Goal: Information Seeking & Learning: Learn about a topic

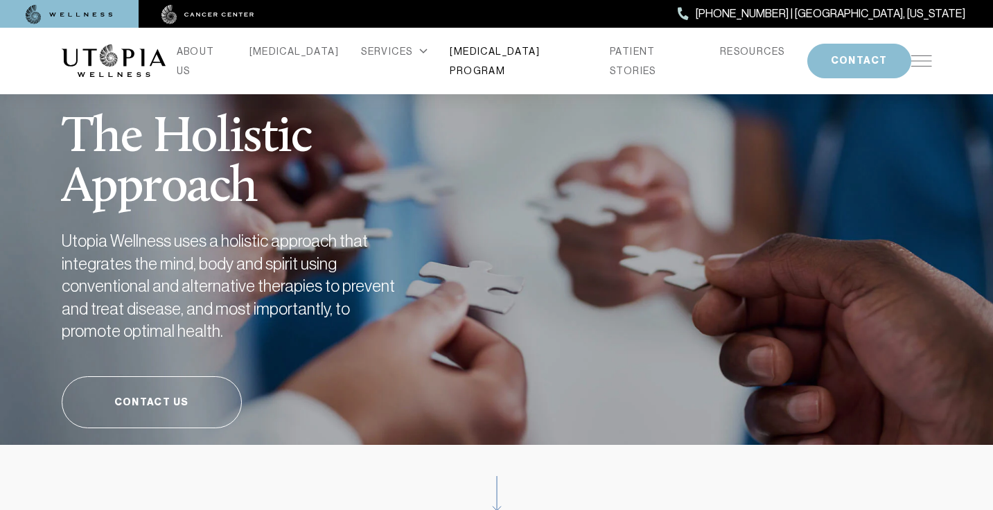
click at [501, 56] on link "[MEDICAL_DATA] PROGRAM" at bounding box center [519, 61] width 138 height 39
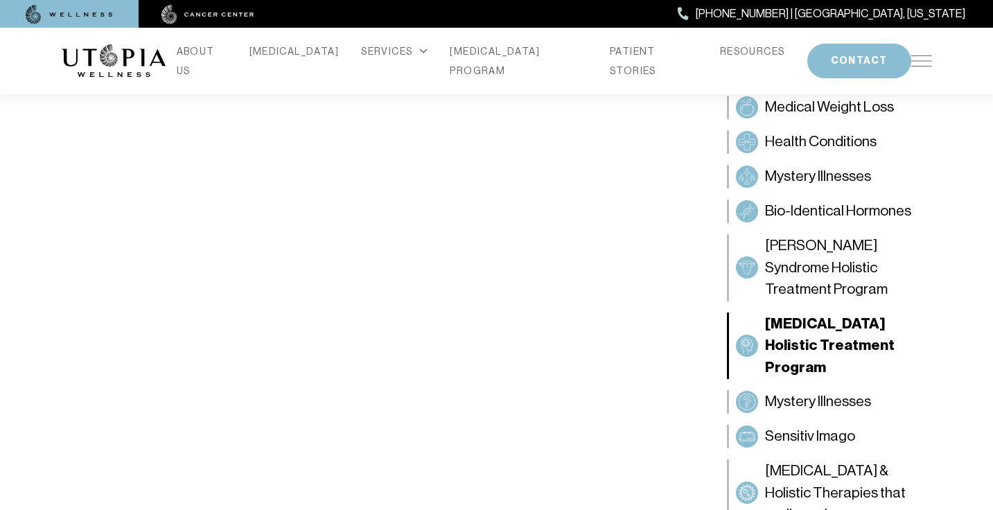
scroll to position [529, 0]
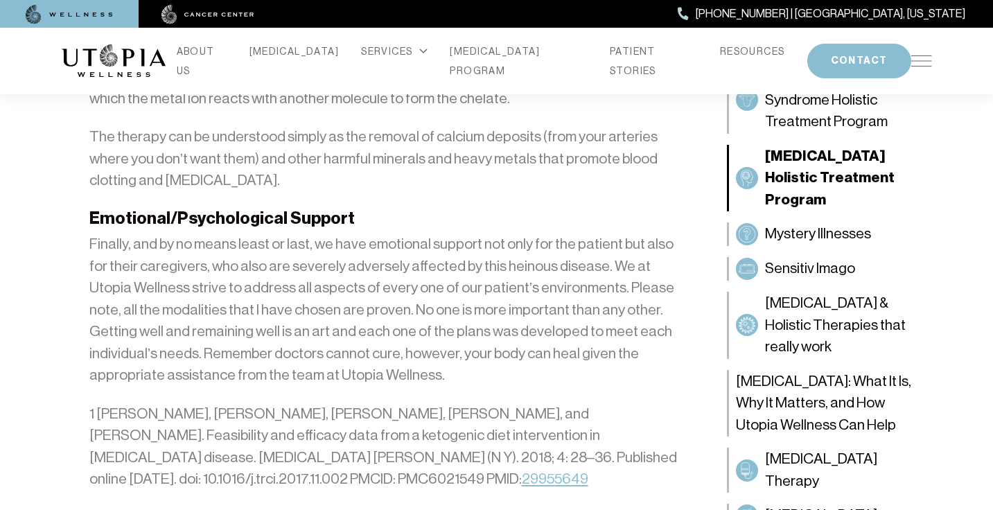
scroll to position [3845, 0]
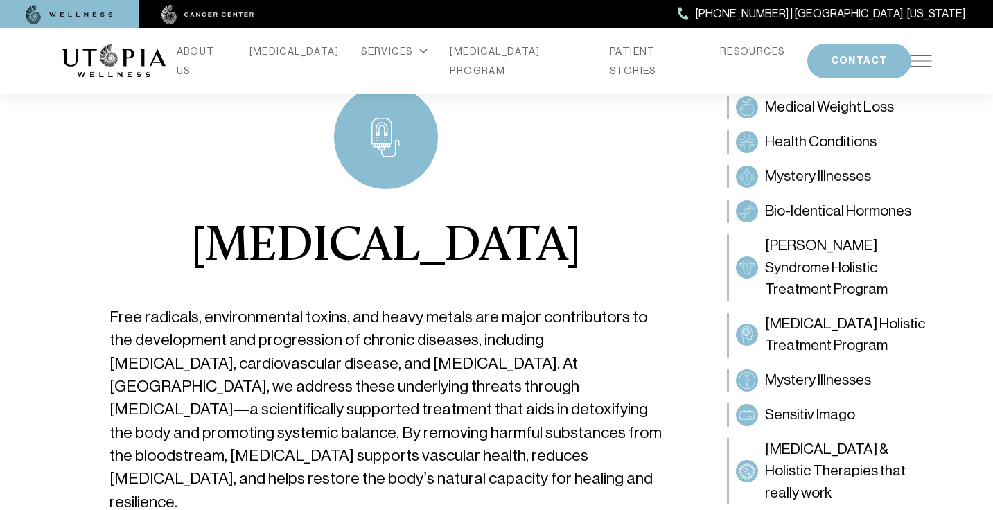
scroll to position [70, 0]
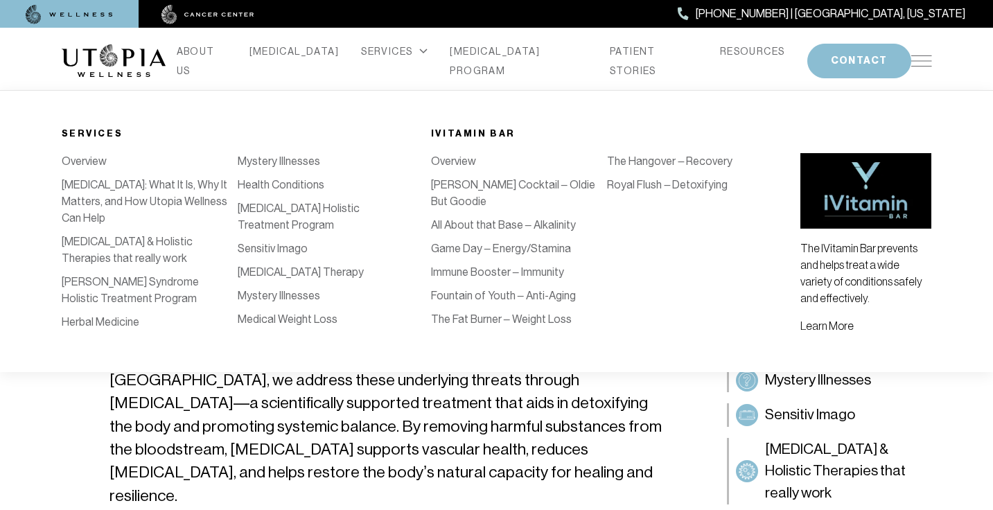
click at [472, 313] on link "The Fat Burner – Weight Loss" at bounding box center [501, 319] width 141 height 13
